Goal: Navigation & Orientation: Find specific page/section

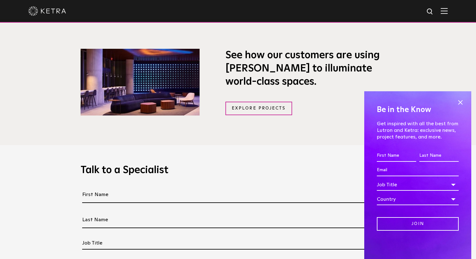
scroll to position [471, 0]
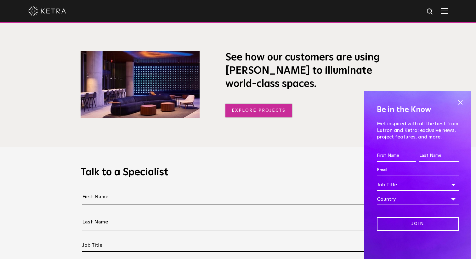
click at [251, 106] on link "Explore Projects" at bounding box center [258, 111] width 67 height 14
